Goal: Information Seeking & Learning: Learn about a topic

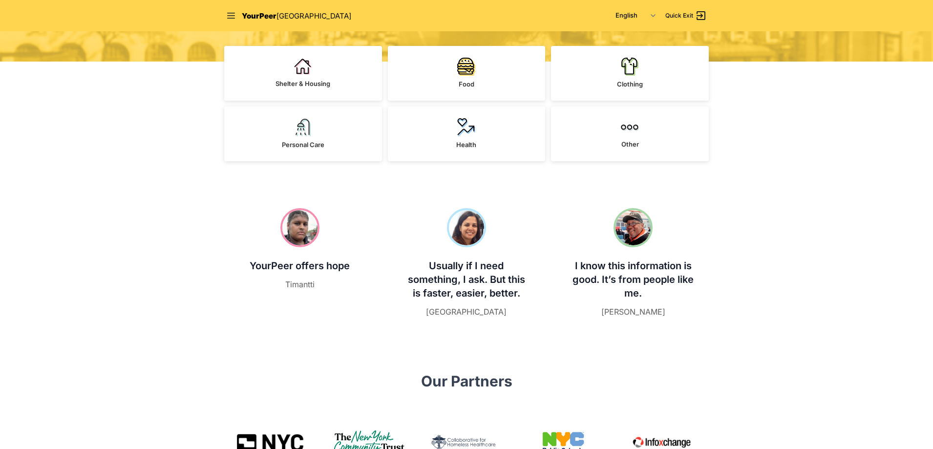
scroll to position [293, 0]
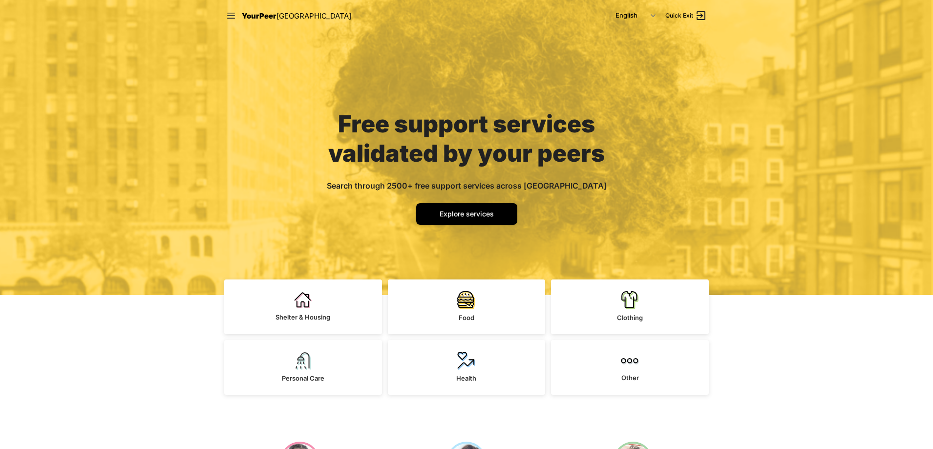
click at [334, 312] on link "Shelter & Housing" at bounding box center [303, 306] width 158 height 55
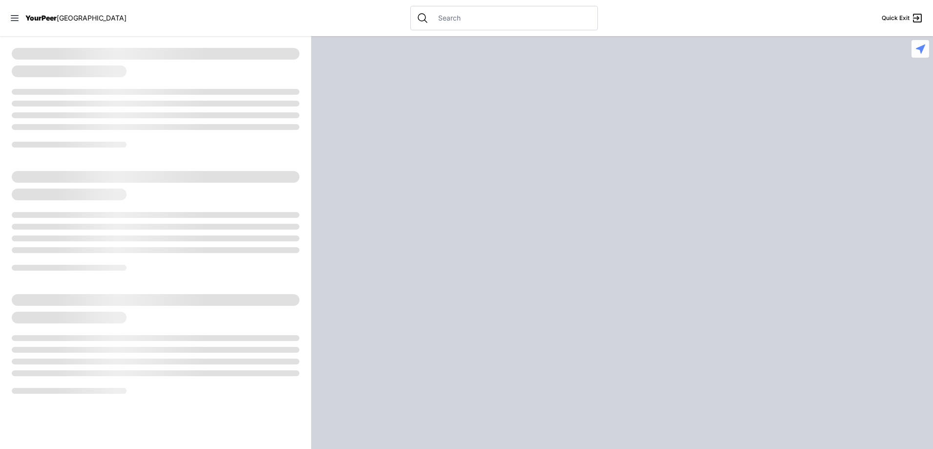
select select "recentlyUpdated"
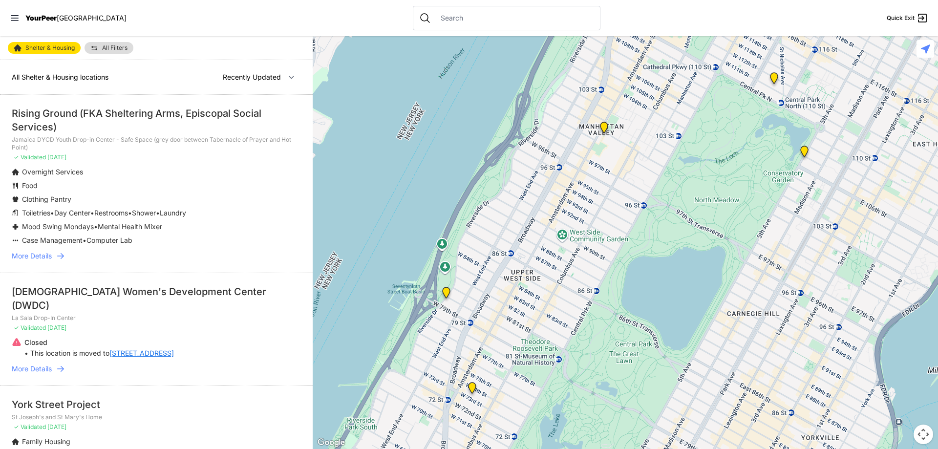
click at [45, 258] on span "More Details" at bounding box center [32, 256] width 40 height 10
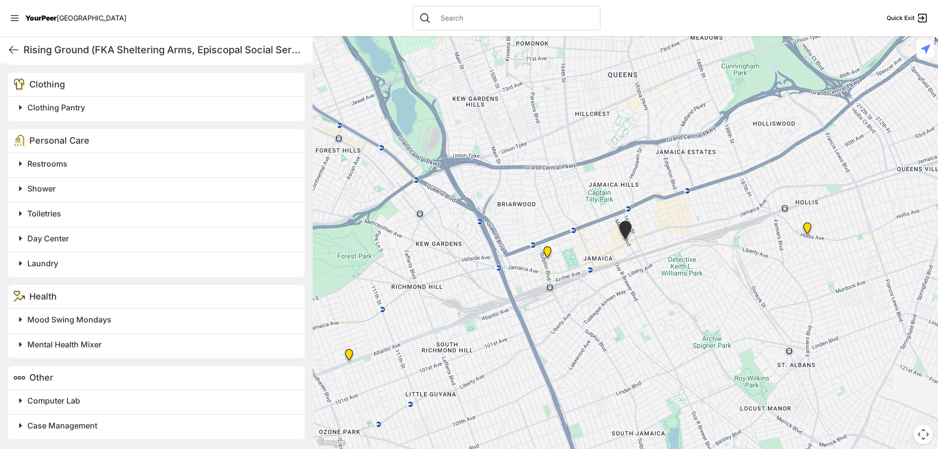
scroll to position [599, 0]
click at [66, 339] on span "Mental Health Mixer" at bounding box center [64, 344] width 74 height 10
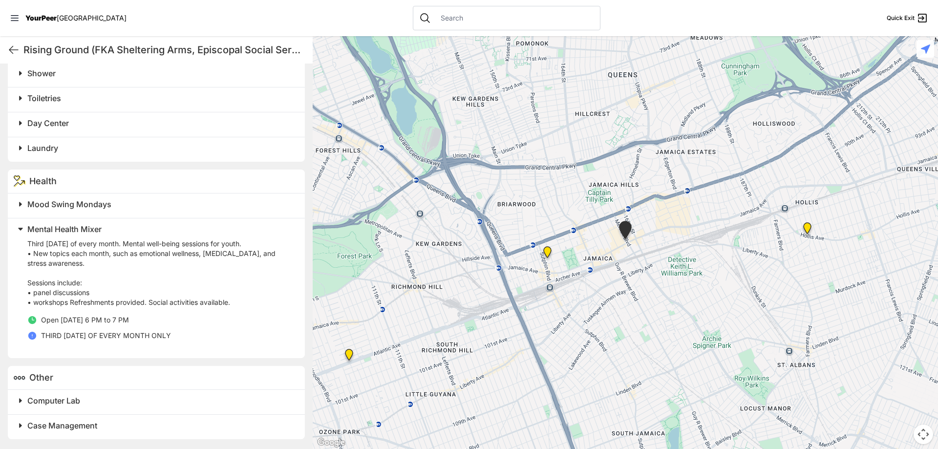
scroll to position [697, 0]
click at [24, 236] on span at bounding box center [143, 229] width 258 height 14
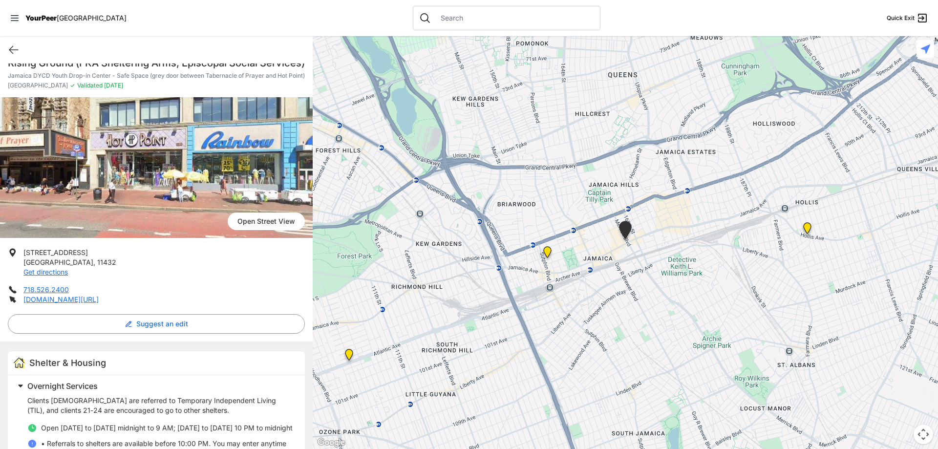
scroll to position [0, 0]
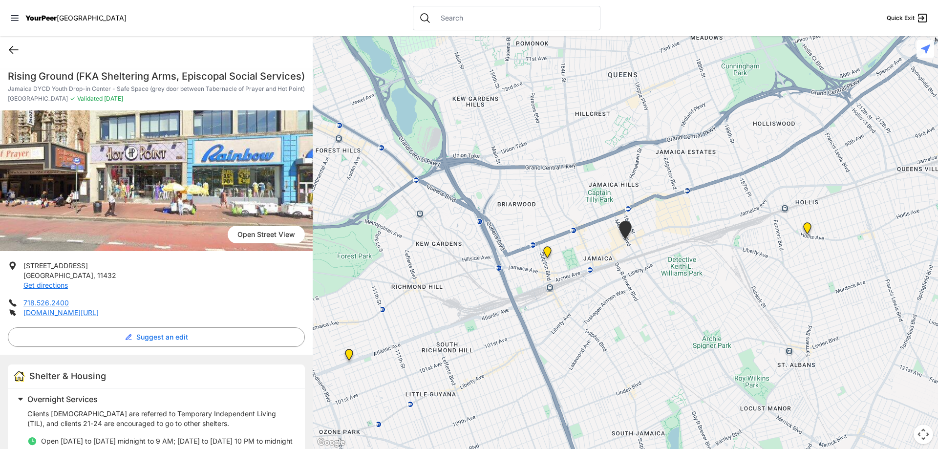
click at [12, 47] on icon at bounding box center [13, 49] width 9 height 7
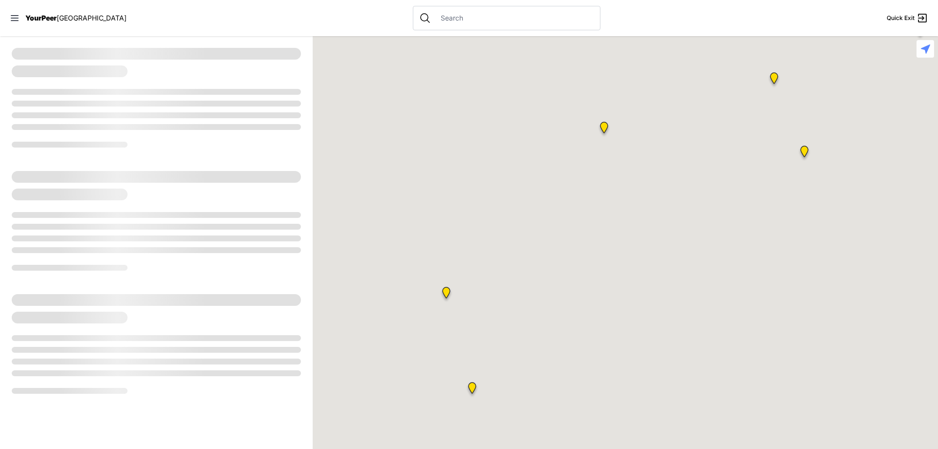
select select "recentlyUpdated"
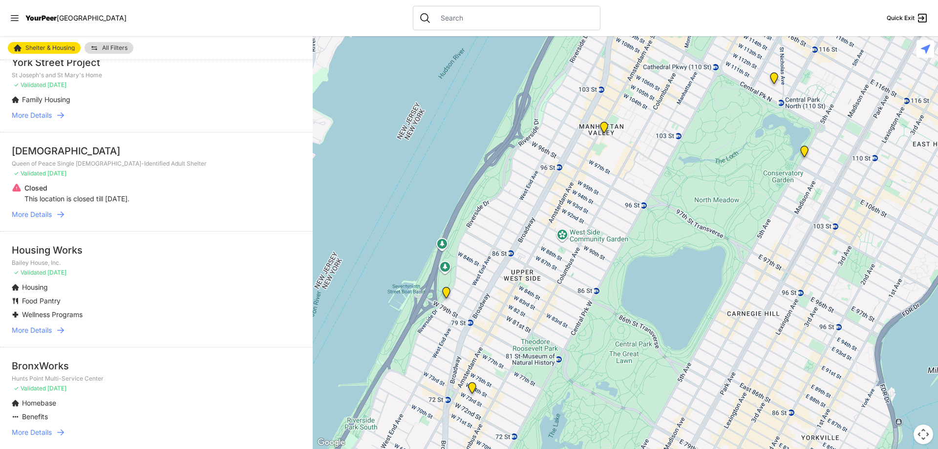
scroll to position [586, 0]
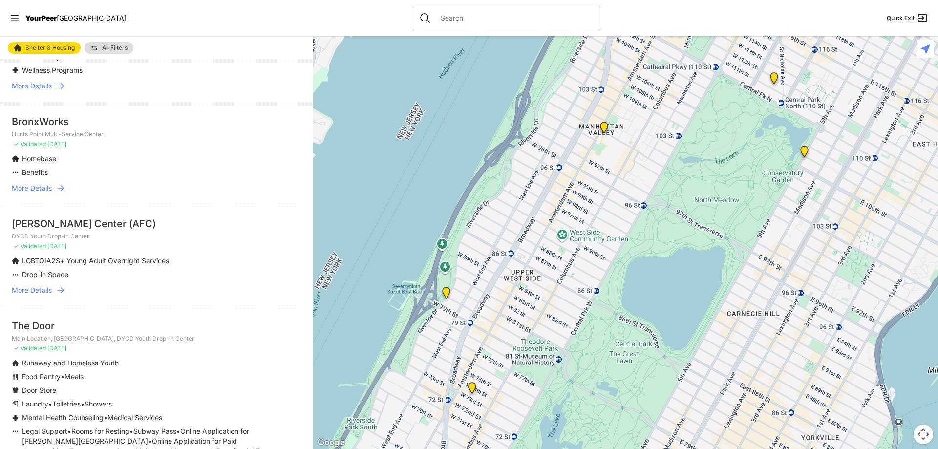
click at [51, 285] on span "More Details" at bounding box center [32, 290] width 40 height 10
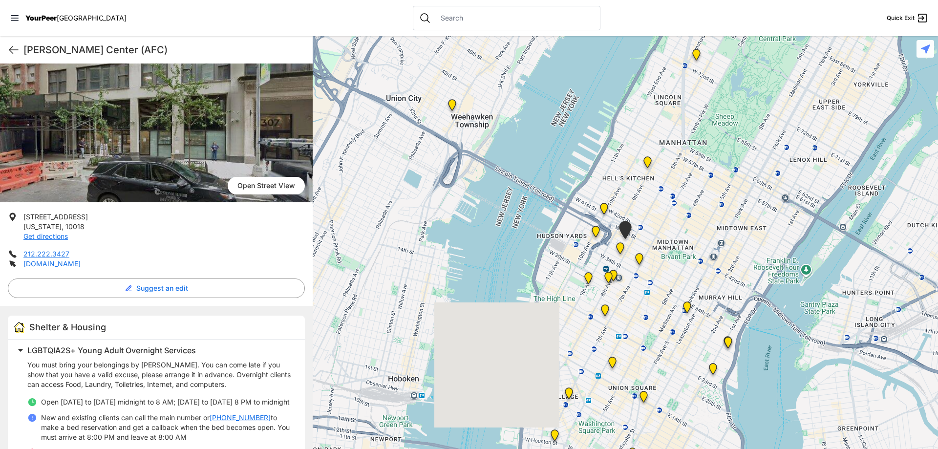
scroll to position [174, 0]
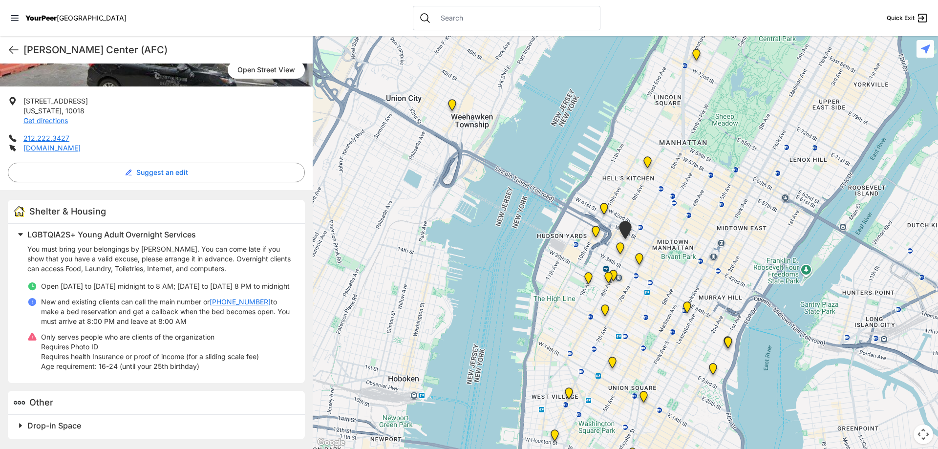
drag, startPoint x: 63, startPoint y: 424, endPoint x: 76, endPoint y: 396, distance: 30.8
click at [63, 424] on span "Drop-in Space" at bounding box center [54, 425] width 54 height 10
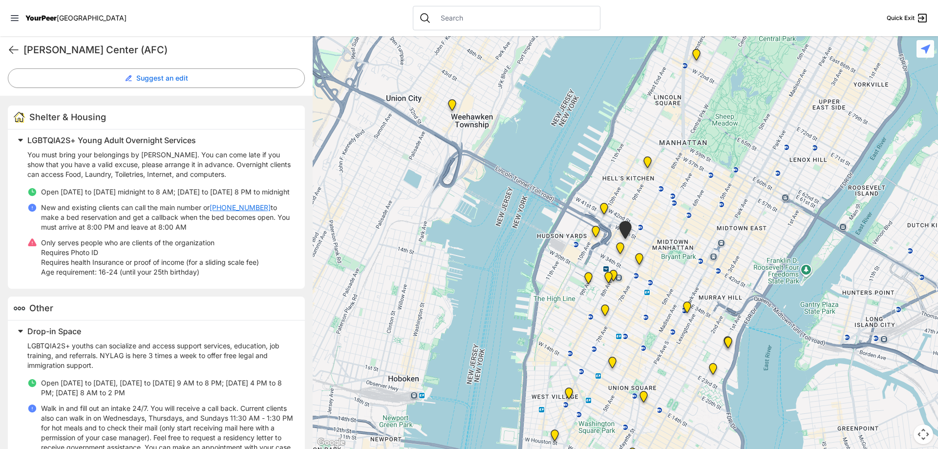
scroll to position [338, 0]
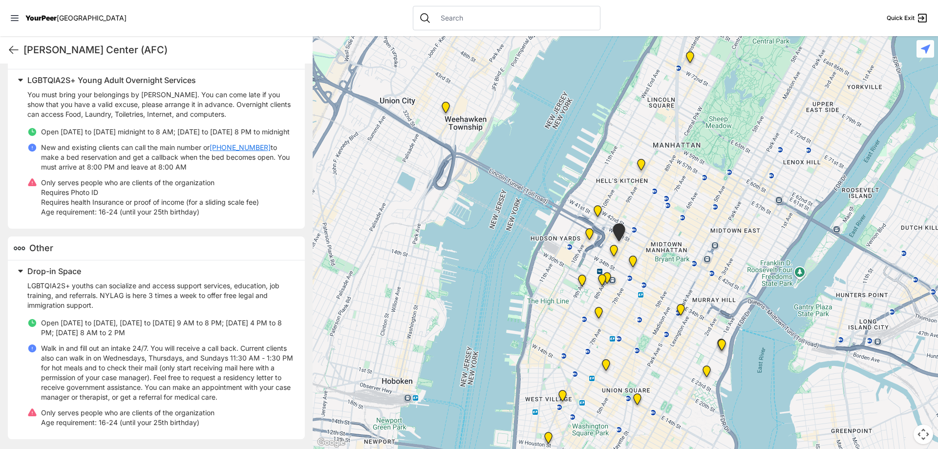
drag, startPoint x: 474, startPoint y: 372, endPoint x: 466, endPoint y: 374, distance: 7.6
click at [466, 374] on div at bounding box center [625, 242] width 625 height 413
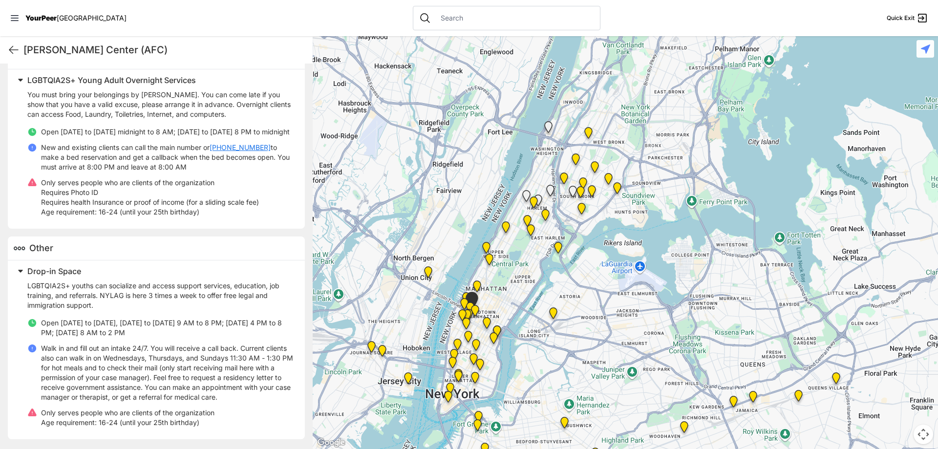
drag, startPoint x: 695, startPoint y: 269, endPoint x: 573, endPoint y: 284, distance: 123.0
click at [573, 284] on div at bounding box center [625, 242] width 625 height 413
